Goal: Information Seeking & Learning: Understand process/instructions

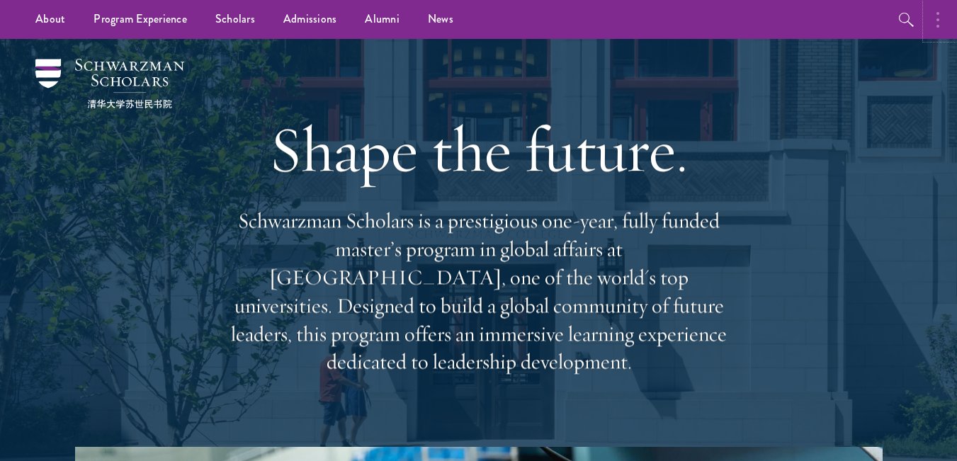
click at [940, 18] on button "button" at bounding box center [941, 19] width 31 height 39
click at [845, 64] on div "Shape the future. Schwarzman Scholars is a prestigious one-year, fully funded m…" at bounding box center [479, 243] width 816 height 408
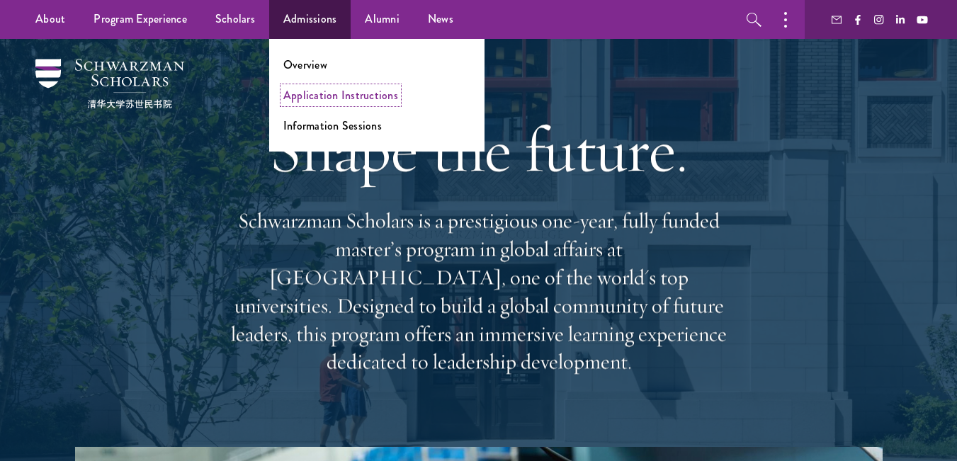
click at [333, 102] on link "Application Instructions" at bounding box center [340, 95] width 115 height 16
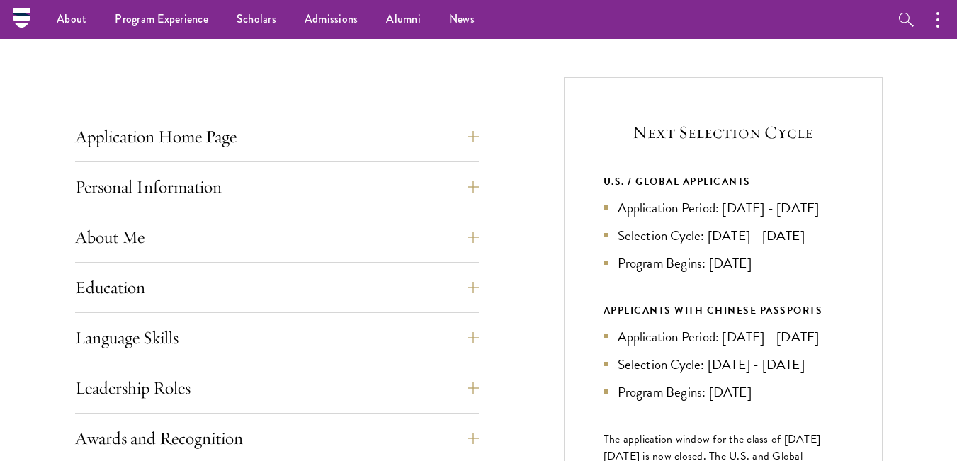
scroll to position [425, 0]
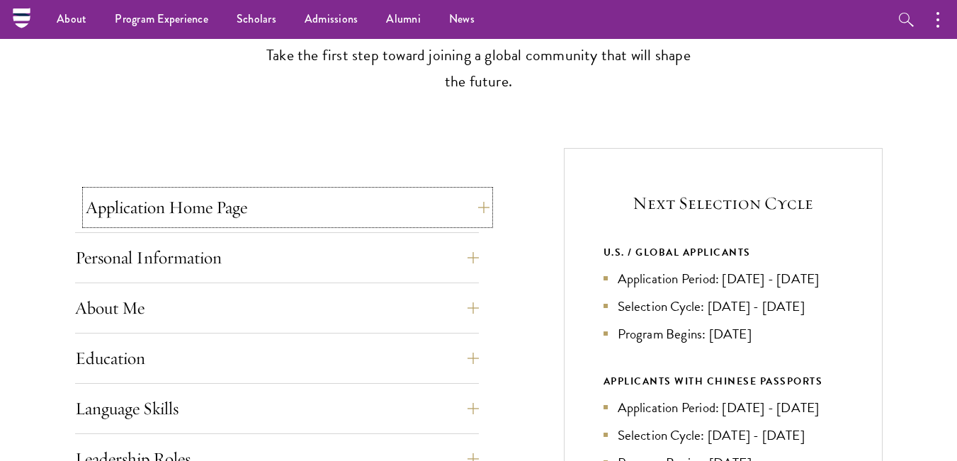
click at [473, 204] on button "Application Home Page" at bounding box center [288, 208] width 404 height 34
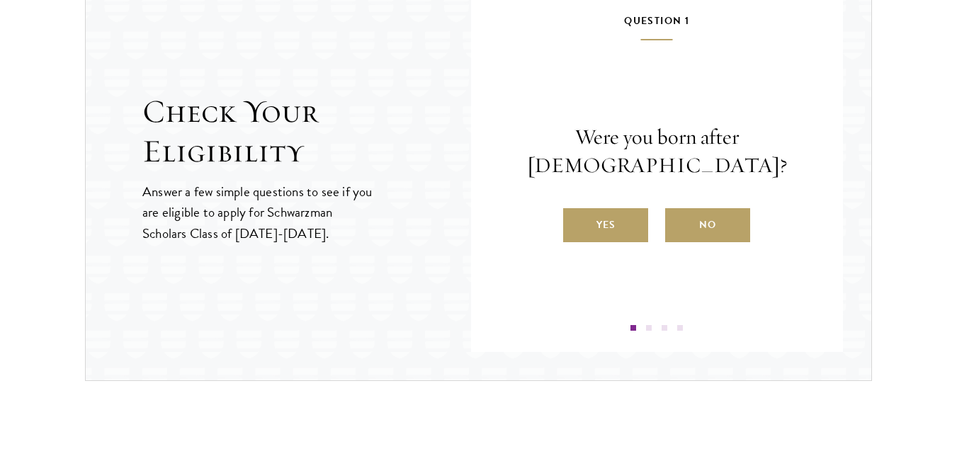
scroll to position [2197, 0]
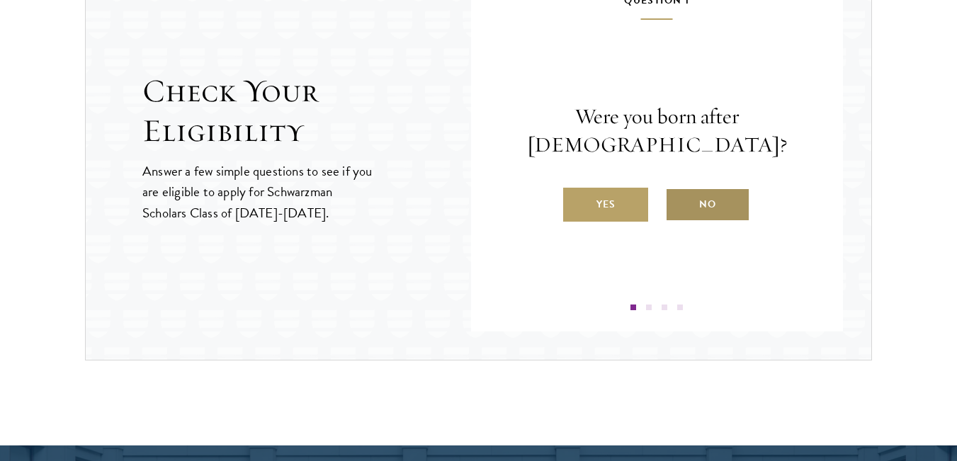
click at [698, 208] on label "No" at bounding box center [707, 205] width 85 height 34
click at [678, 202] on input "No" at bounding box center [671, 195] width 13 height 13
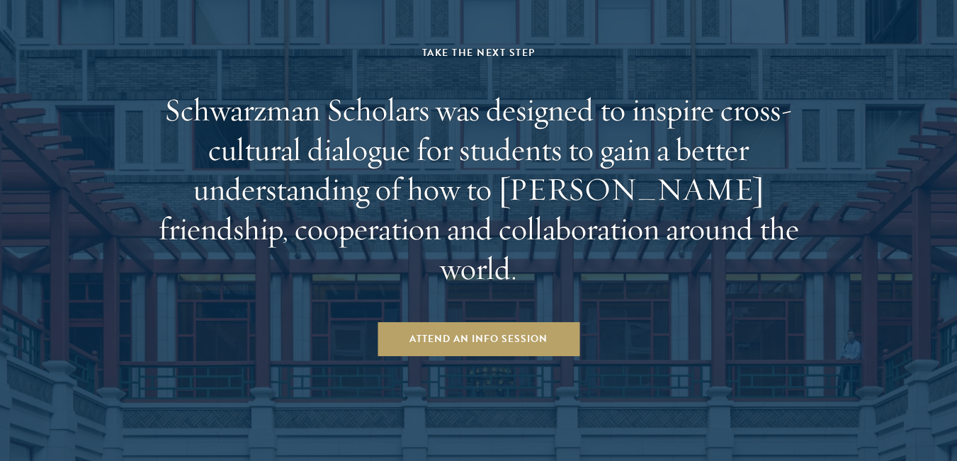
scroll to position [3024, 0]
